Goal: Information Seeking & Learning: Learn about a topic

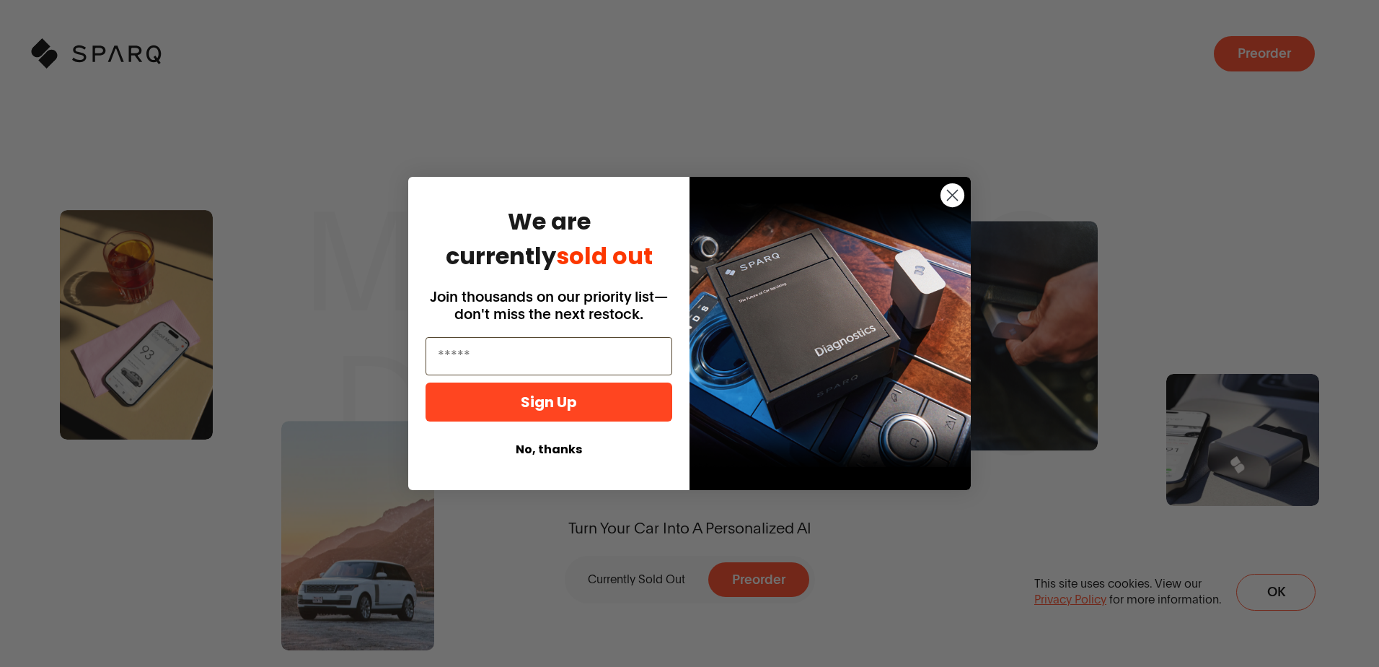
click at [954, 189] on circle "Close dialog" at bounding box center [953, 195] width 24 height 24
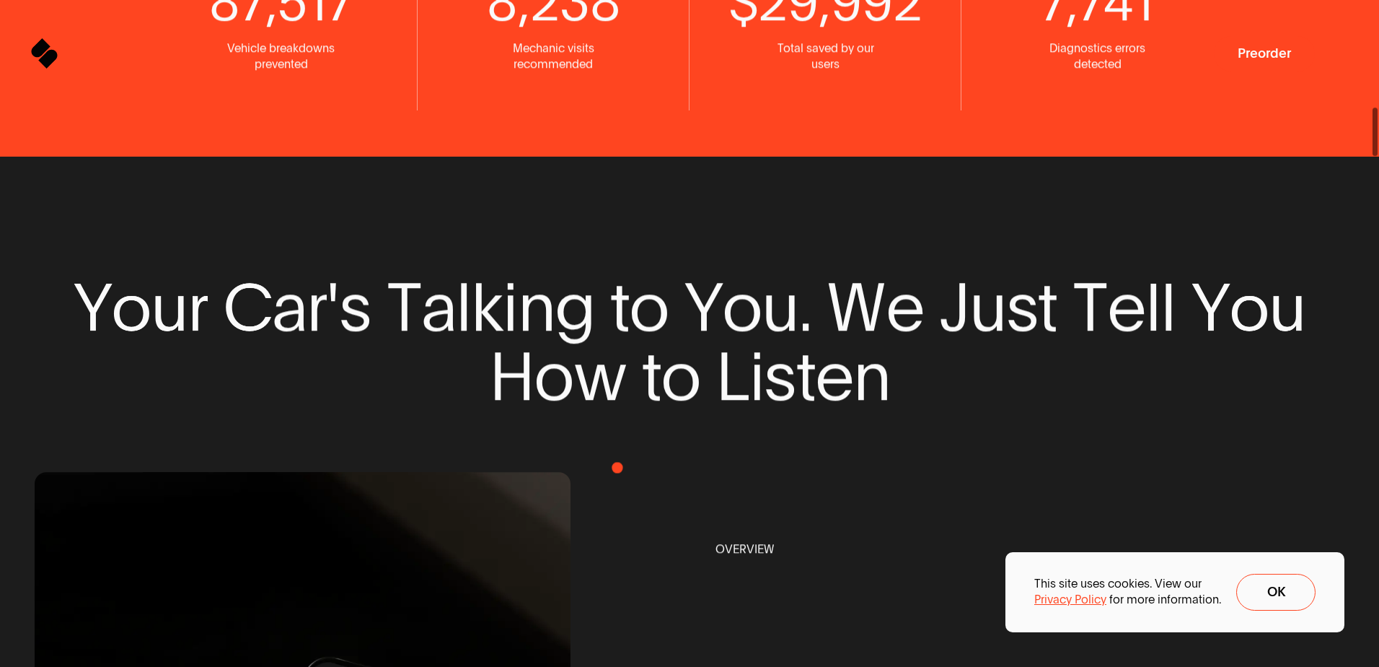
click at [1294, 588] on button "Ok" at bounding box center [1276, 592] width 79 height 37
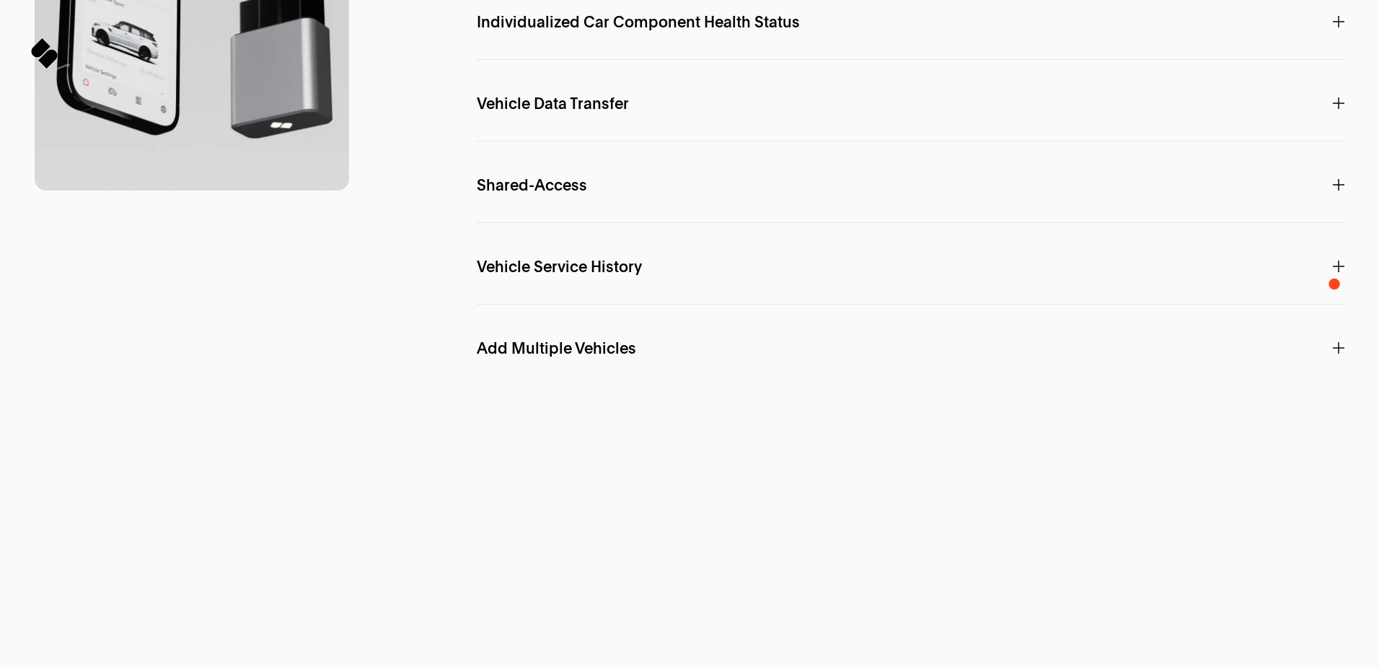
drag, startPoint x: 460, startPoint y: 268, endPoint x: 799, endPoint y: 298, distance: 341.1
click at [799, 298] on div "F e a t u r e s SPARQ A.I. Interact directly with your car with Personalized In…" at bounding box center [690, 404] width 1310 height 1493
click at [545, 30] on span "Individualized Car Component Health Status" at bounding box center [638, 22] width 323 height 16
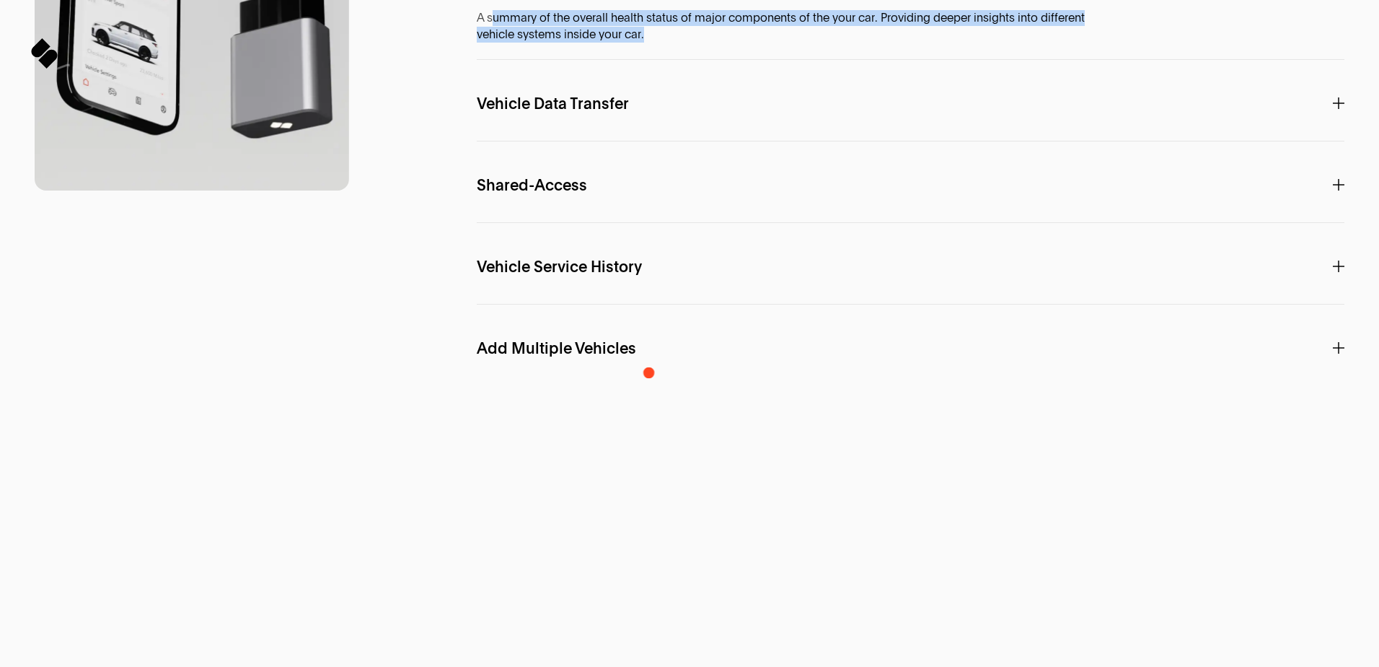
drag, startPoint x: 494, startPoint y: 364, endPoint x: 651, endPoint y: 373, distance: 157.5
click at [651, 43] on span "A summary of the overall health status of major components of the your car. Pro…" at bounding box center [801, 26] width 649 height 32
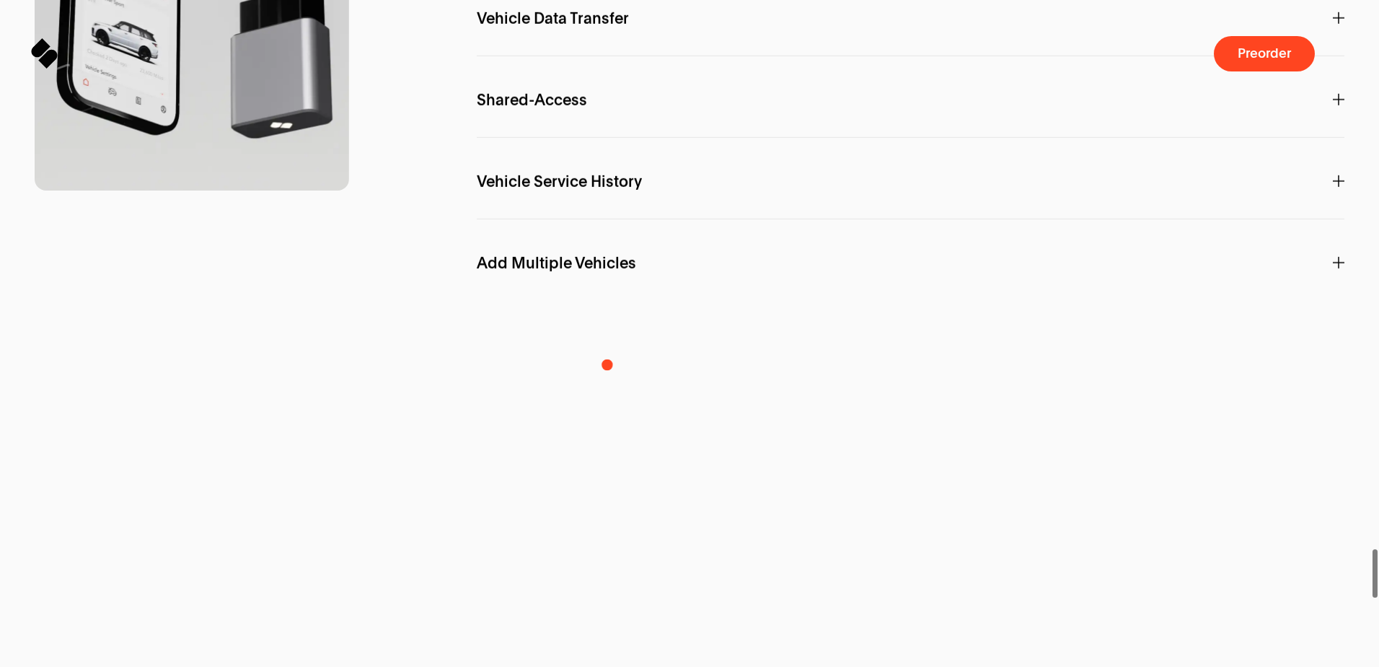
click at [606, 27] on span "Vehicle Data Transfer" at bounding box center [553, 19] width 152 height 16
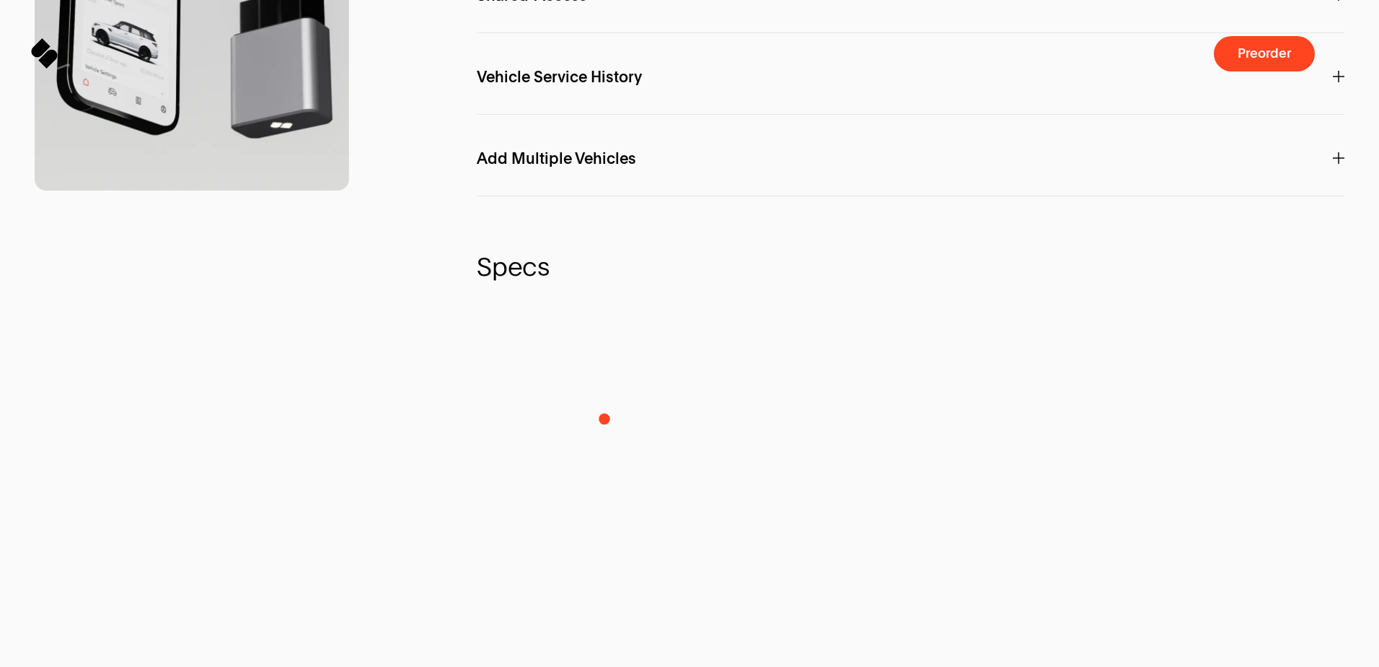
click at [605, 85] on span "Vehicle Service History" at bounding box center [559, 77] width 165 height 16
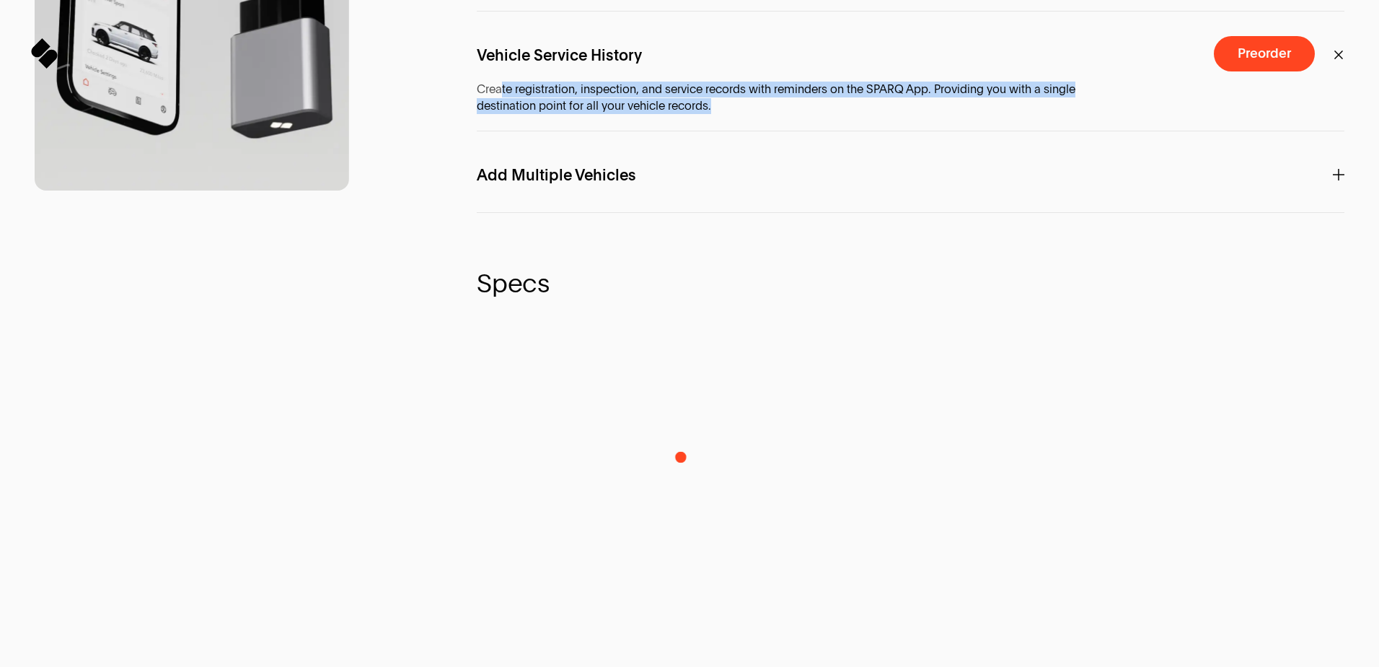
drag, startPoint x: 503, startPoint y: 434, endPoint x: 682, endPoint y: 457, distance: 180.3
click at [682, 131] on div "Vehicle Service History Create registration, inspection, and service records wi…" at bounding box center [911, 83] width 868 height 97
